Goal: Task Accomplishment & Management: Manage account settings

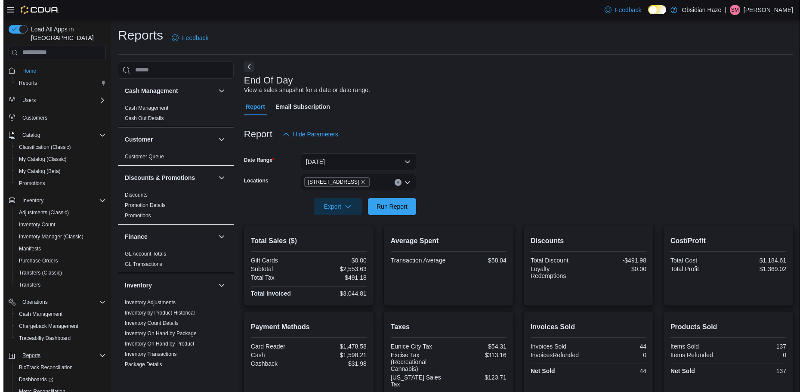
scroll to position [344, 0]
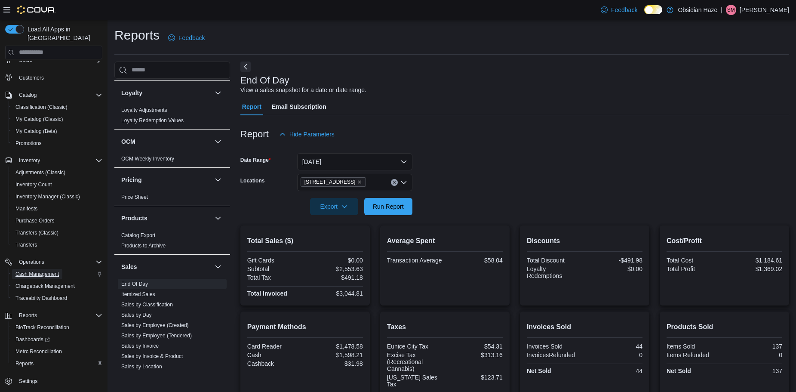
click at [35, 271] on span "Cash Management" at bounding box center [36, 274] width 43 height 7
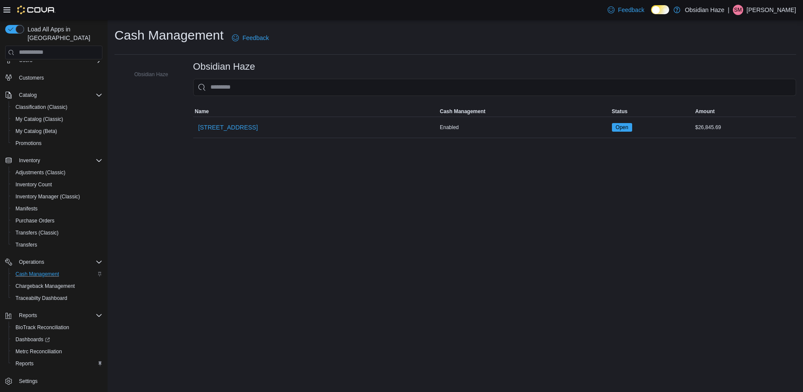
click at [223, 126] on span "[STREET_ADDRESS]" at bounding box center [227, 127] width 59 height 9
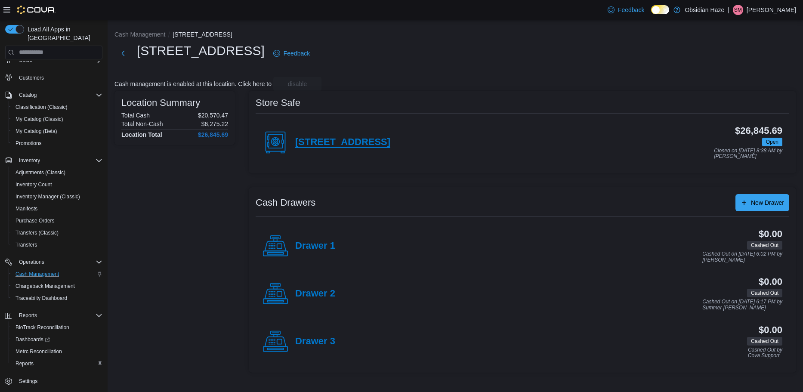
click at [312, 145] on h4 "[STREET_ADDRESS]" at bounding box center [342, 142] width 95 height 11
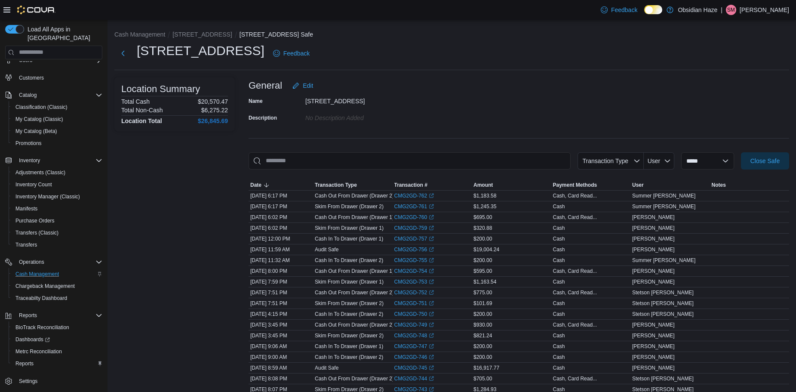
click at [745, 104] on div "Name 1600 Ave O Description No Description added" at bounding box center [519, 109] width 541 height 30
click at [731, 161] on select "**********" at bounding box center [707, 160] width 53 height 17
click at [764, 159] on span "Close Safe" at bounding box center [765, 160] width 29 height 9
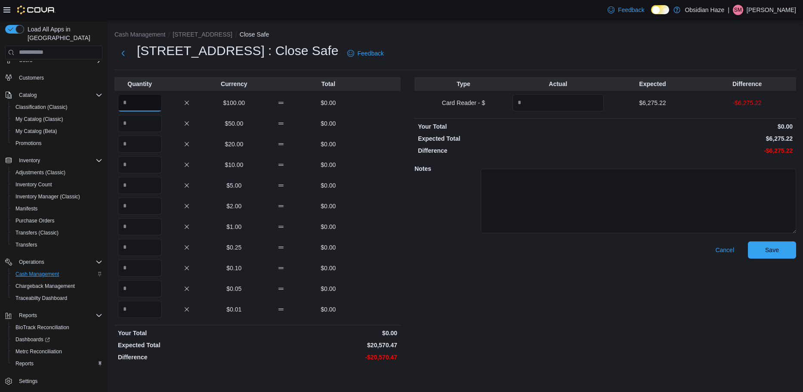
click at [148, 107] on input "Quantity" at bounding box center [140, 102] width 44 height 17
type input "***"
click at [158, 124] on input "Quantity" at bounding box center [140, 123] width 44 height 17
click at [140, 117] on input "Quantity" at bounding box center [140, 123] width 44 height 17
type input "*"
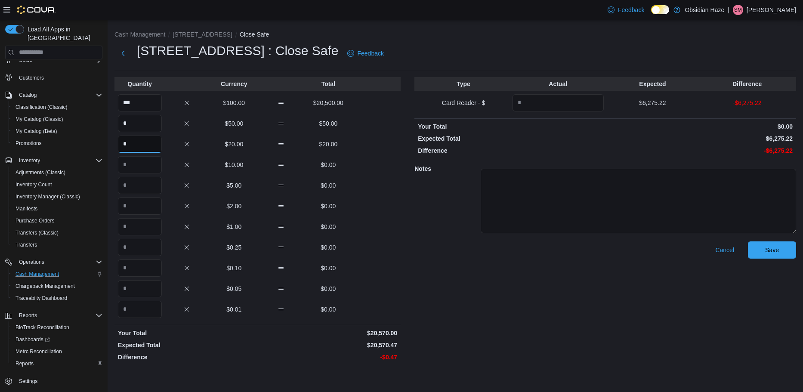
type input "*"
click at [552, 101] on input "Quantity" at bounding box center [557, 102] width 91 height 17
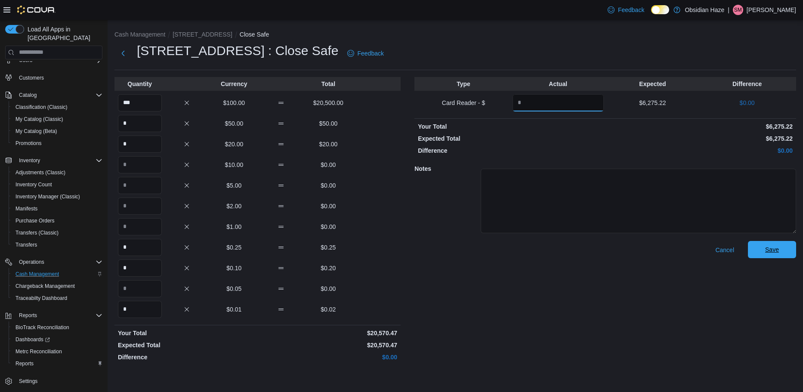
type input "*******"
click at [771, 249] on span "Save" at bounding box center [772, 249] width 14 height 9
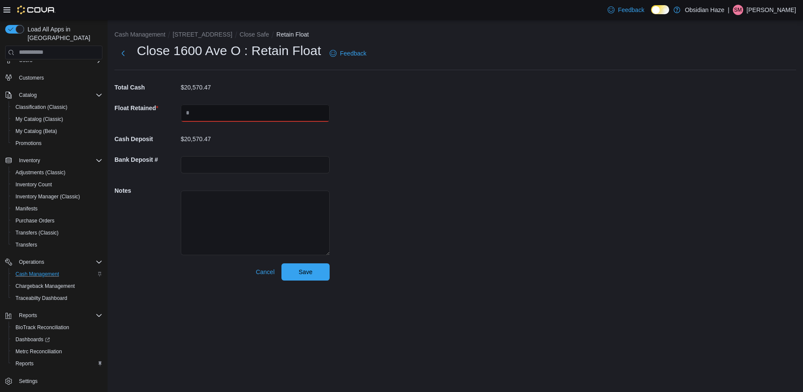
click at [284, 118] on input "text" at bounding box center [255, 113] width 149 height 17
type input "********"
click at [425, 163] on div "Cash Management 1600 Ave O Close Safe Retain Float Close 1600 Ave O : Retain Fl…" at bounding box center [455, 154] width 695 height 268
click at [312, 274] on span "Save" at bounding box center [306, 271] width 14 height 9
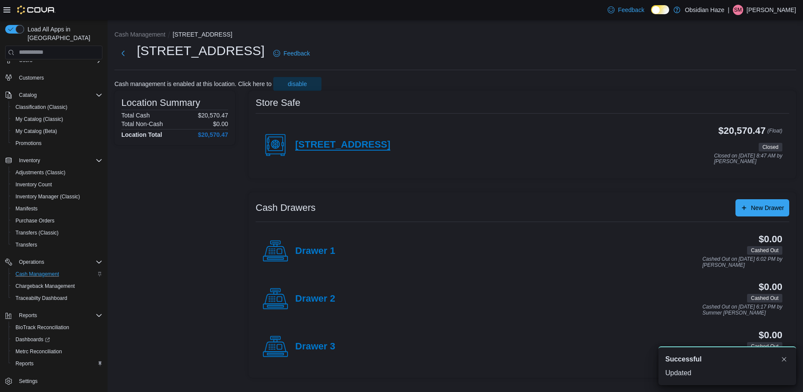
click at [310, 144] on h4 "[STREET_ADDRESS]" at bounding box center [342, 144] width 95 height 11
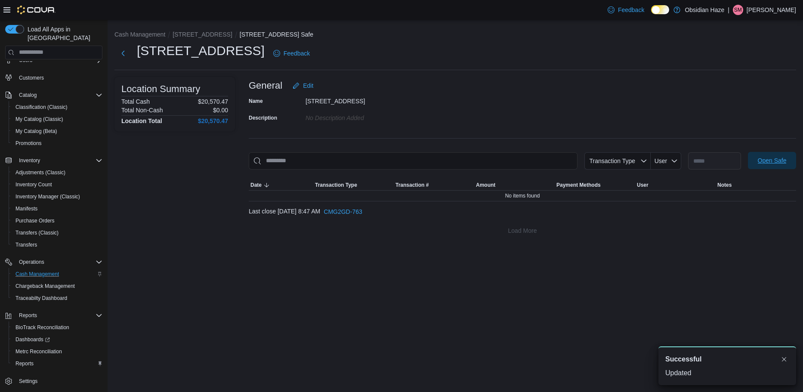
click at [765, 160] on span "Open Safe" at bounding box center [771, 160] width 29 height 9
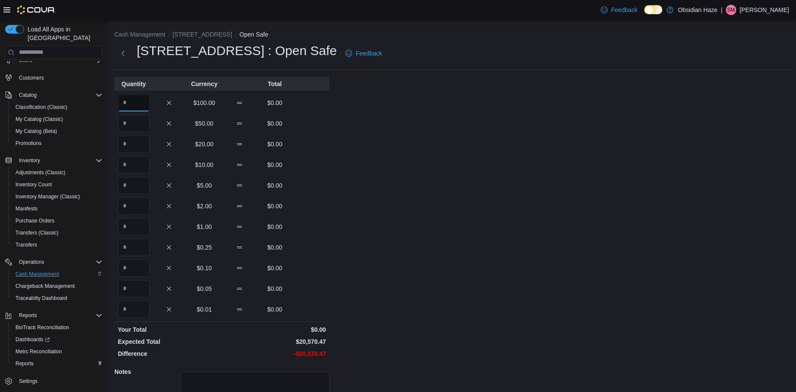
click at [128, 98] on input "Quantity" at bounding box center [134, 102] width 32 height 17
type input "***"
click at [129, 119] on input "Quantity" at bounding box center [134, 123] width 32 height 17
type input "*"
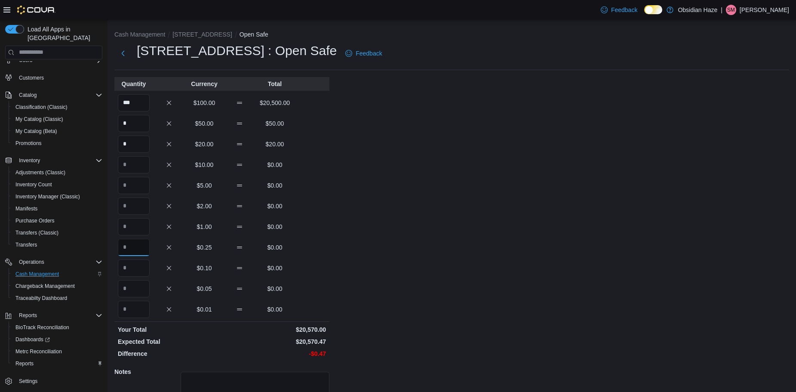
click at [125, 243] on input "Quantity" at bounding box center [134, 247] width 32 height 17
type input "*"
click at [489, 271] on div "Cash Management 1600 Ave O Open Safe 1600 Ave O : Open Safe Feedback Quantity C…" at bounding box center [452, 244] width 689 height 449
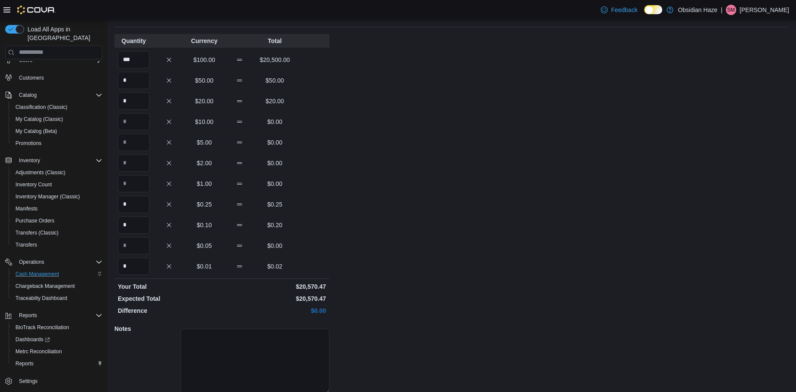
scroll to position [77, 0]
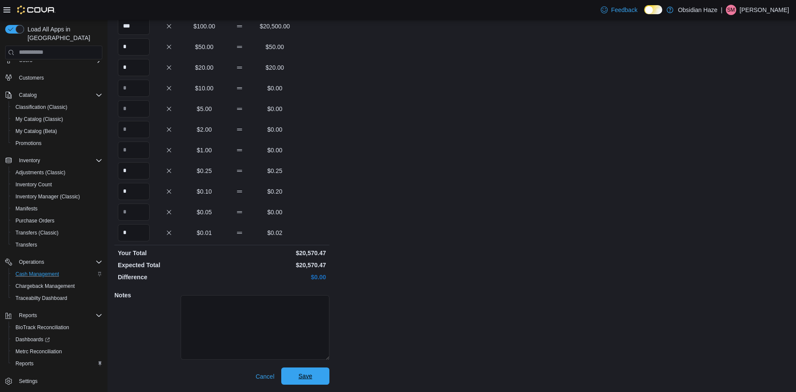
click at [320, 378] on span "Save" at bounding box center [305, 375] width 38 height 17
